Goal: Transaction & Acquisition: Purchase product/service

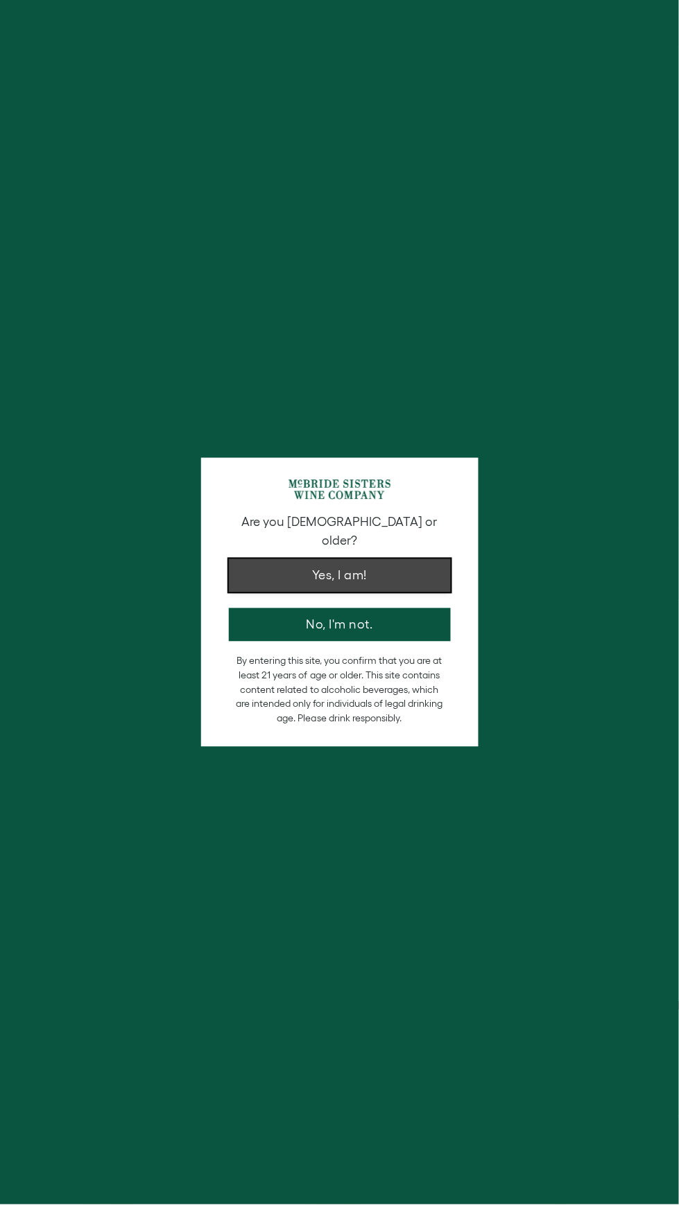
click at [267, 559] on button "Yes, I am!" at bounding box center [340, 575] width 222 height 33
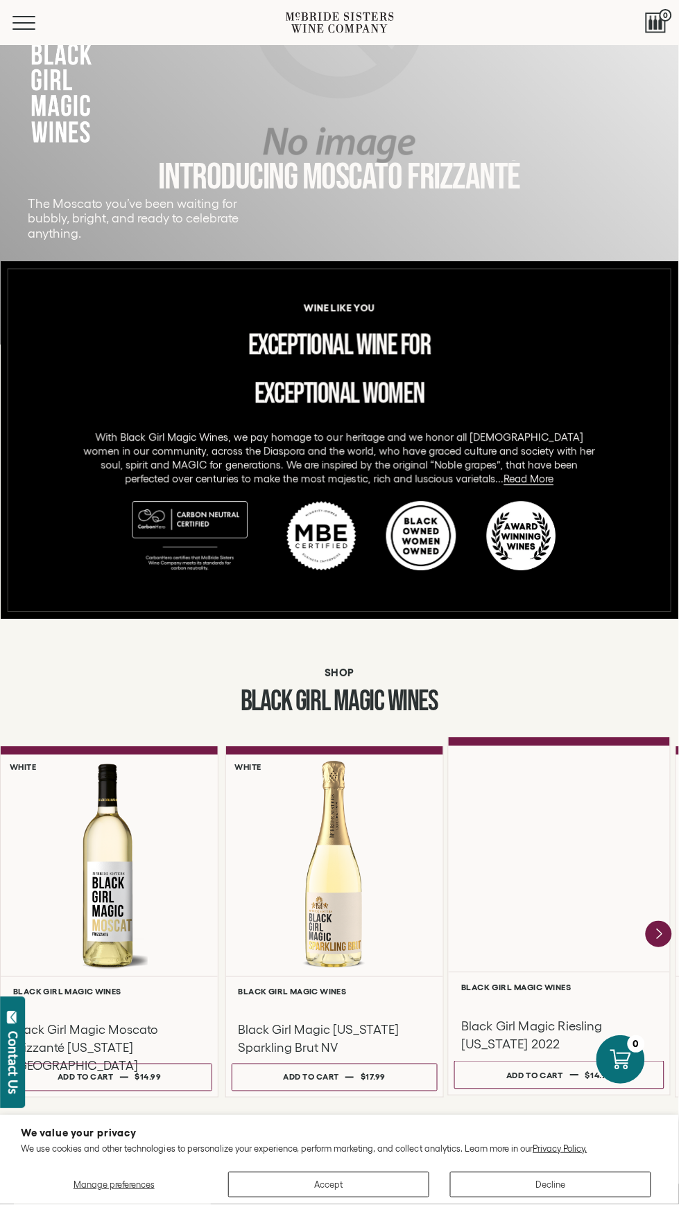
click at [638, 932] on div at bounding box center [558, 860] width 221 height 226
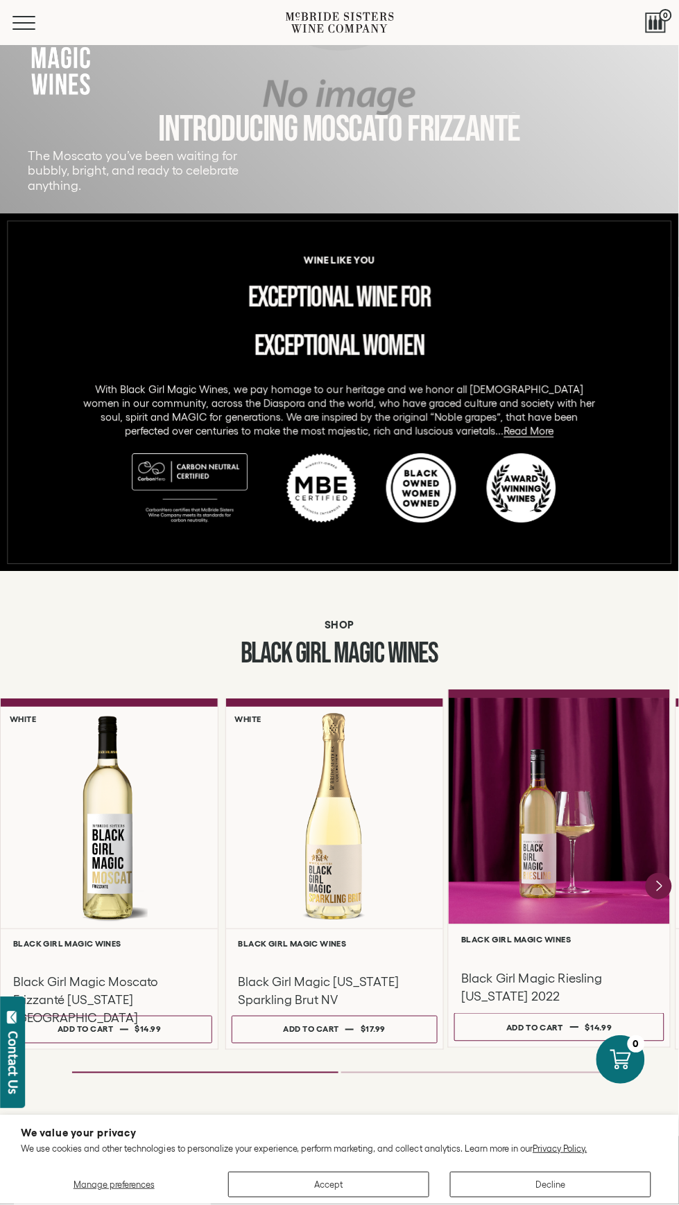
scroll to position [368, 0]
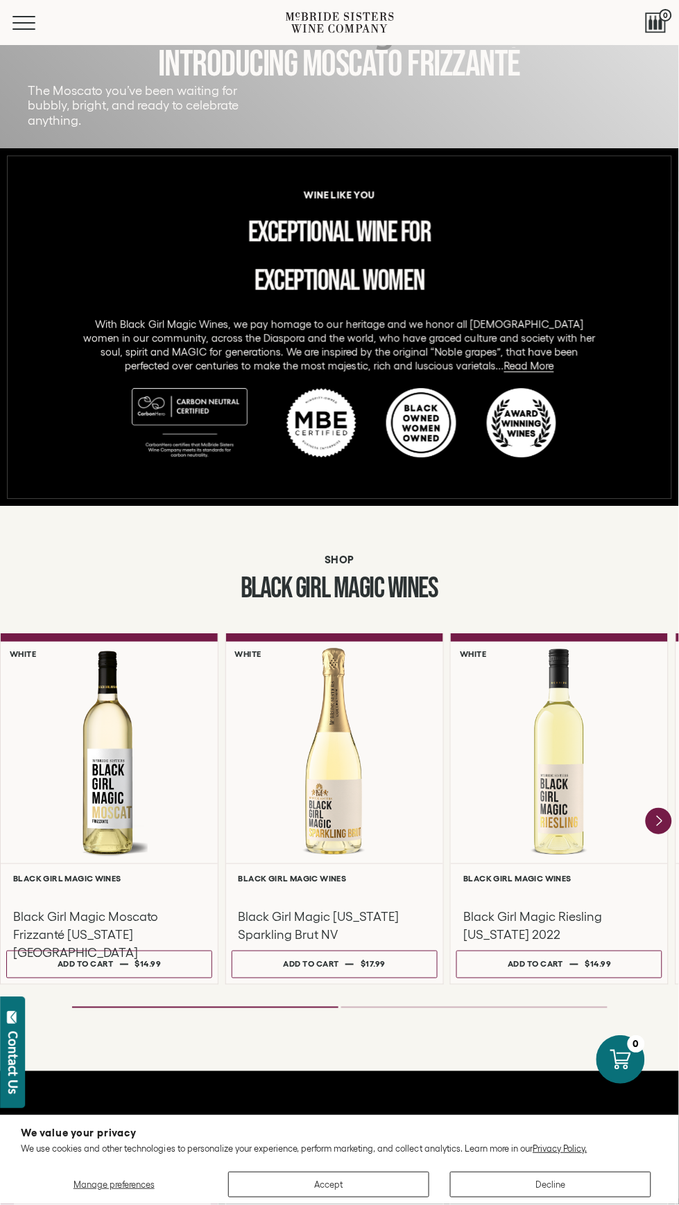
click at [646, 823] on icon "Next" at bounding box center [658, 822] width 26 height 26
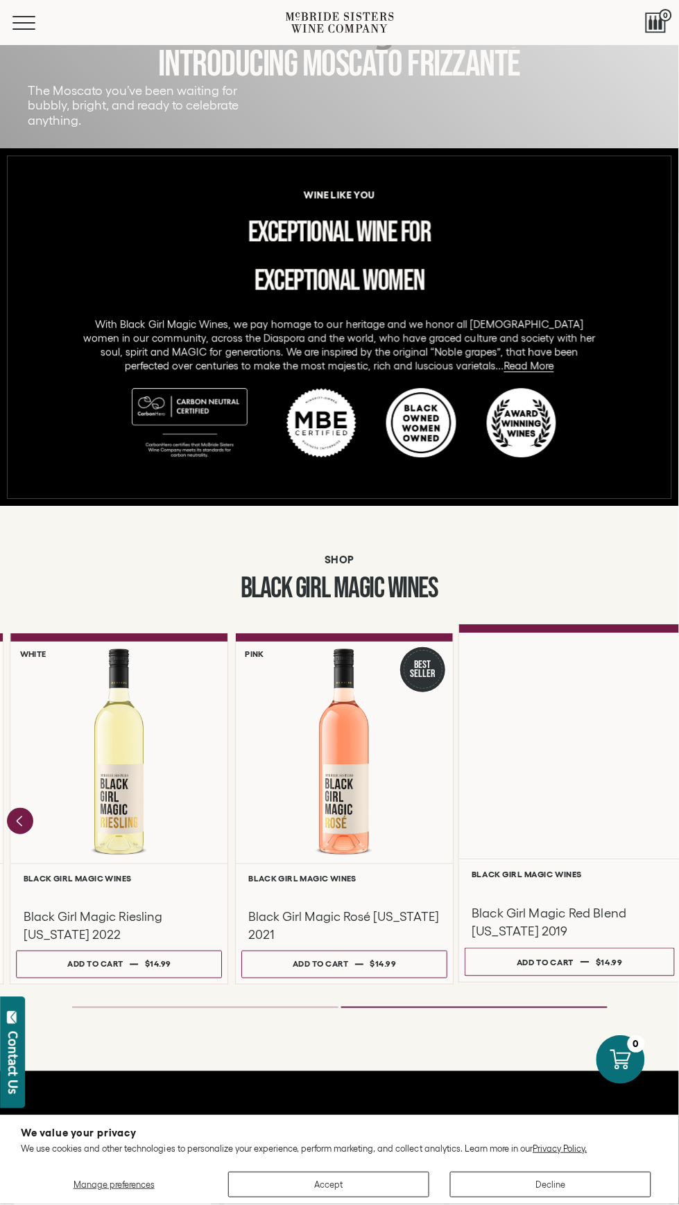
click at [527, 838] on div at bounding box center [569, 747] width 221 height 226
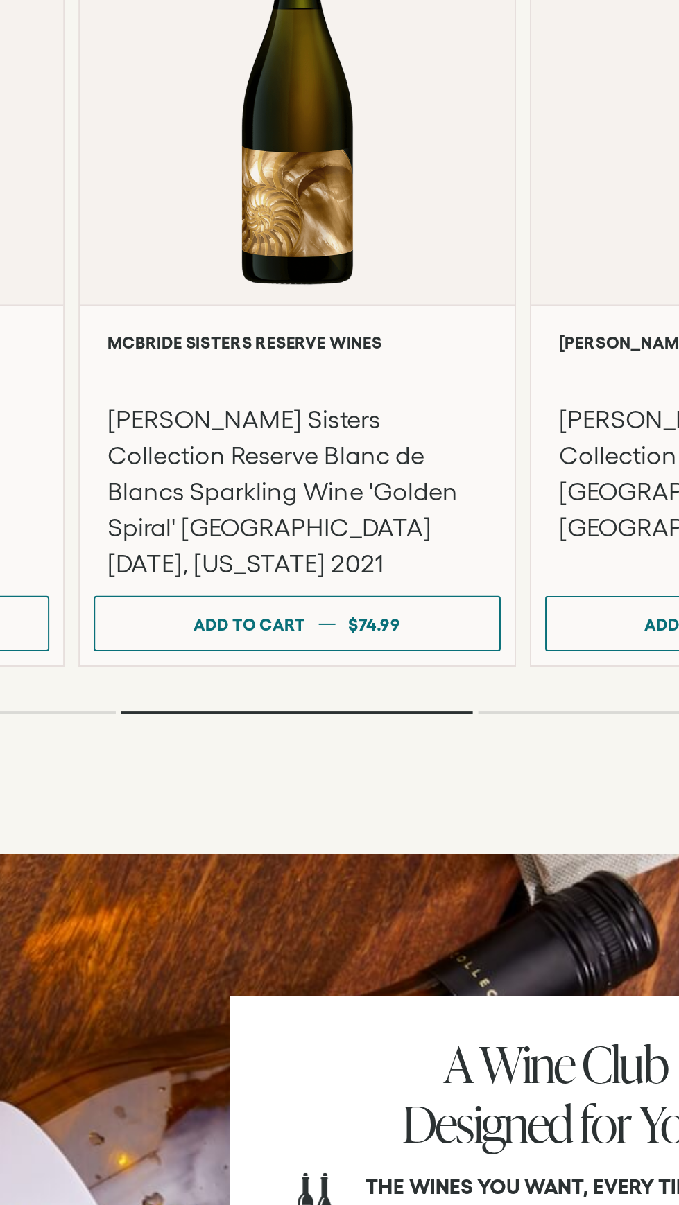
scroll to position [2677, 0]
